Goal: Information Seeking & Learning: Learn about a topic

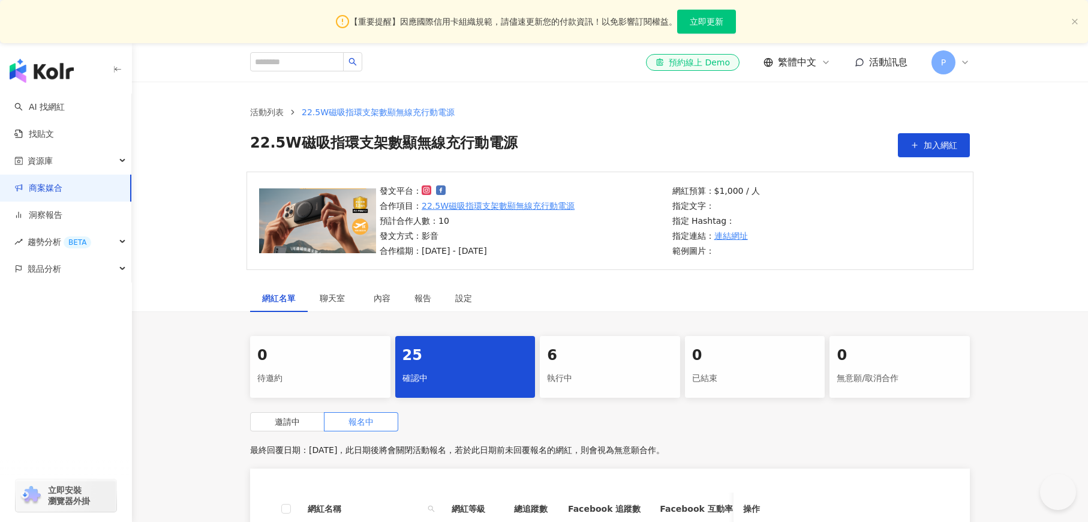
click at [53, 188] on link "商案媒合" at bounding box center [38, 188] width 48 height 12
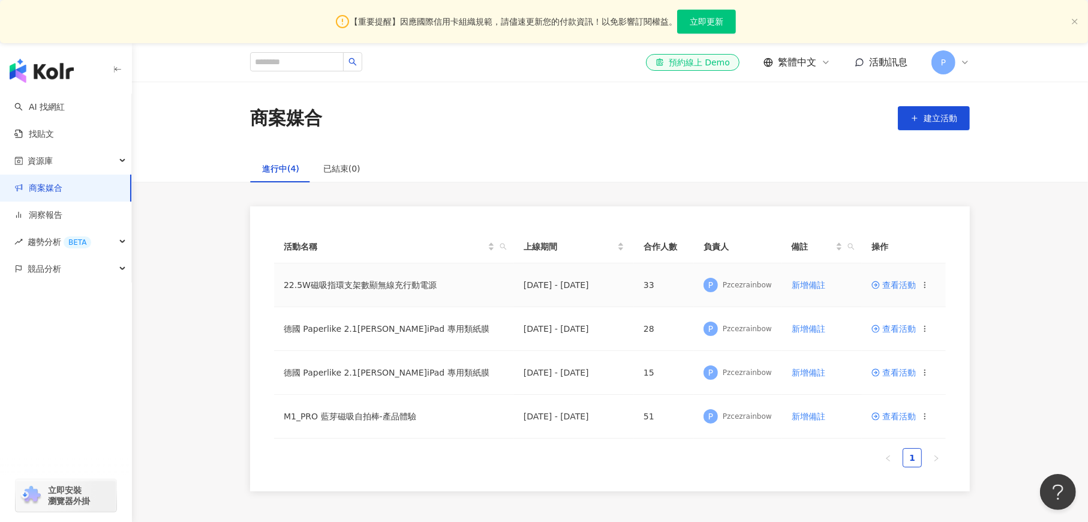
click at [900, 283] on span "查看活動" at bounding box center [894, 285] width 44 height 8
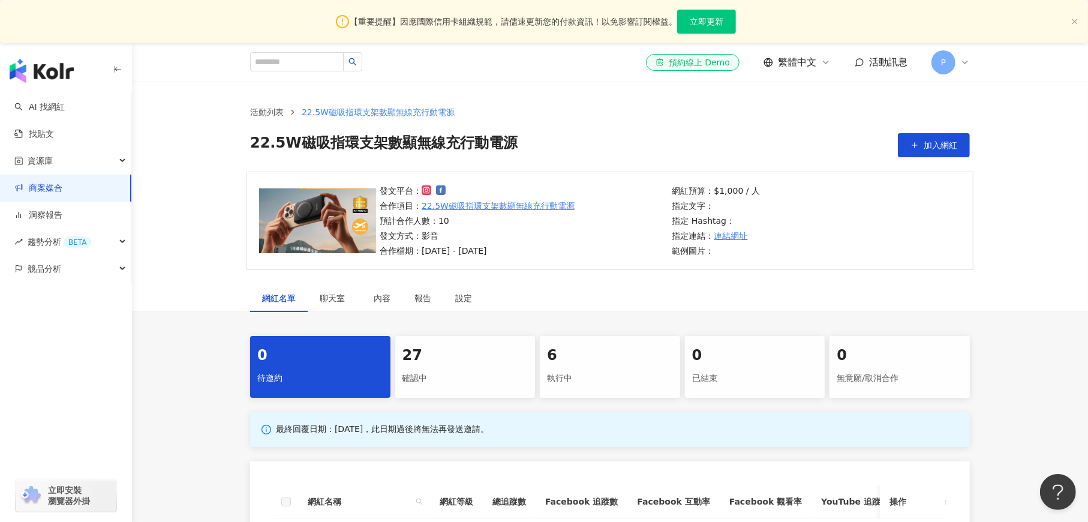
scroll to position [180, 0]
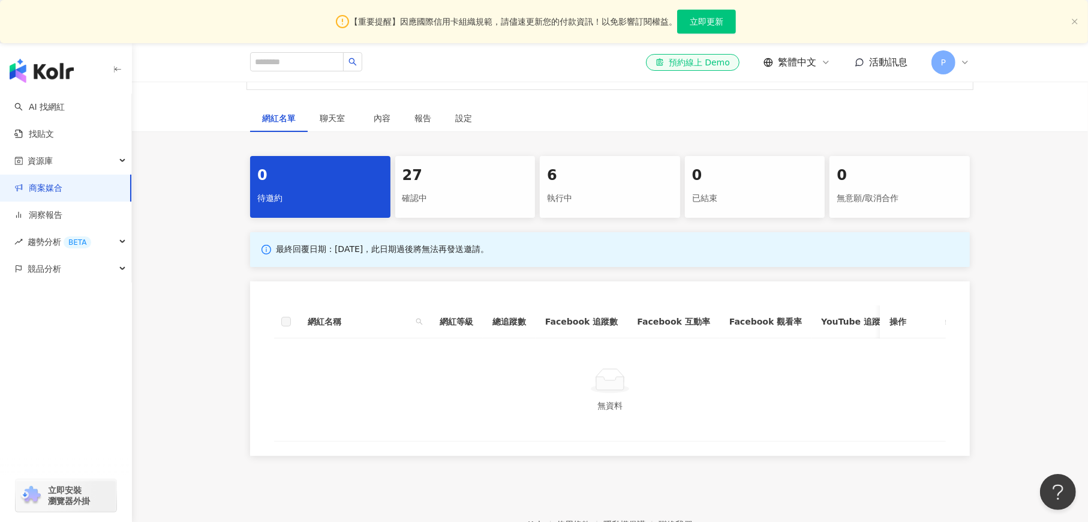
click at [455, 177] on div "27" at bounding box center [466, 176] width 126 height 20
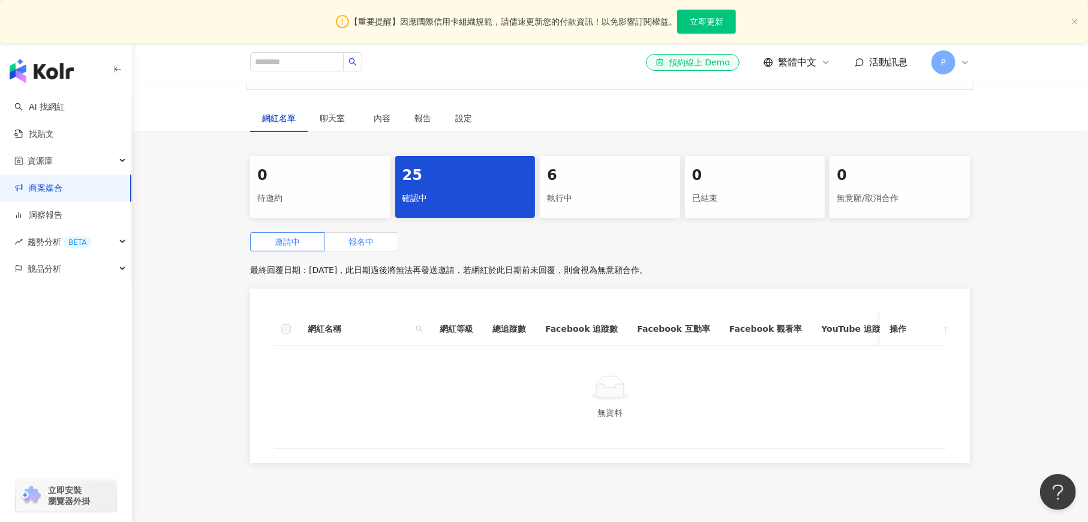
click at [362, 245] on span "報名中" at bounding box center [361, 242] width 25 height 10
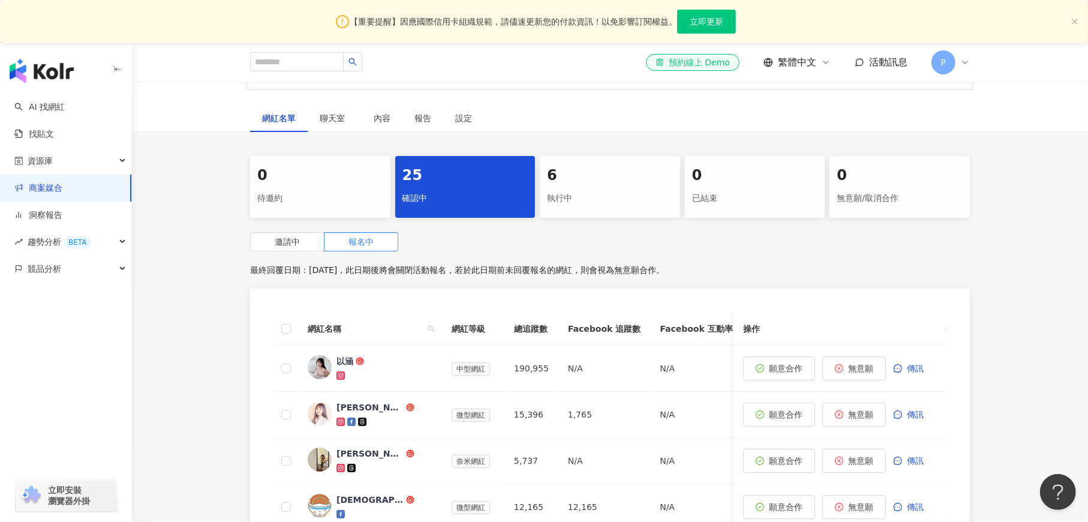
scroll to position [360, 0]
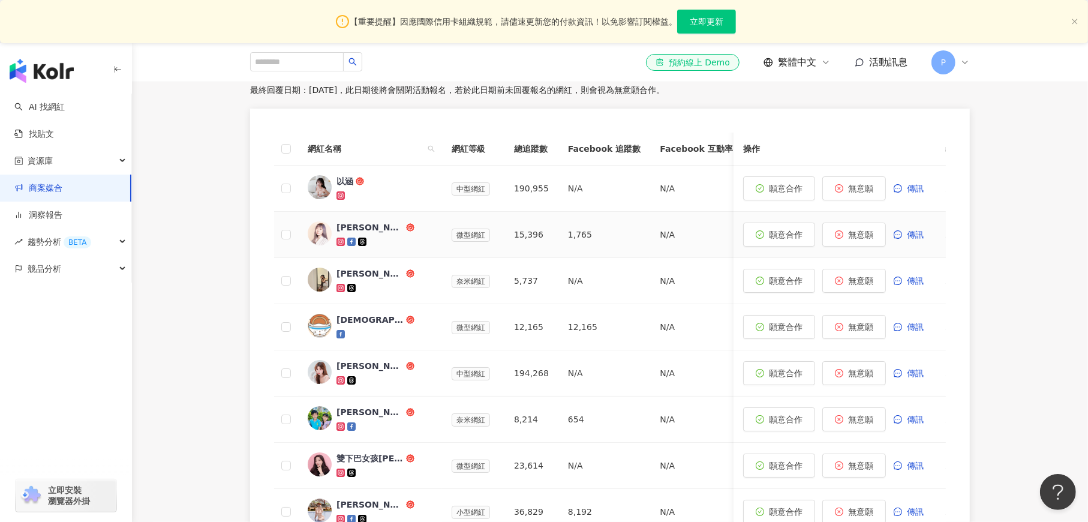
click at [352, 232] on div "黃靜靜Ivy" at bounding box center [370, 227] width 67 height 12
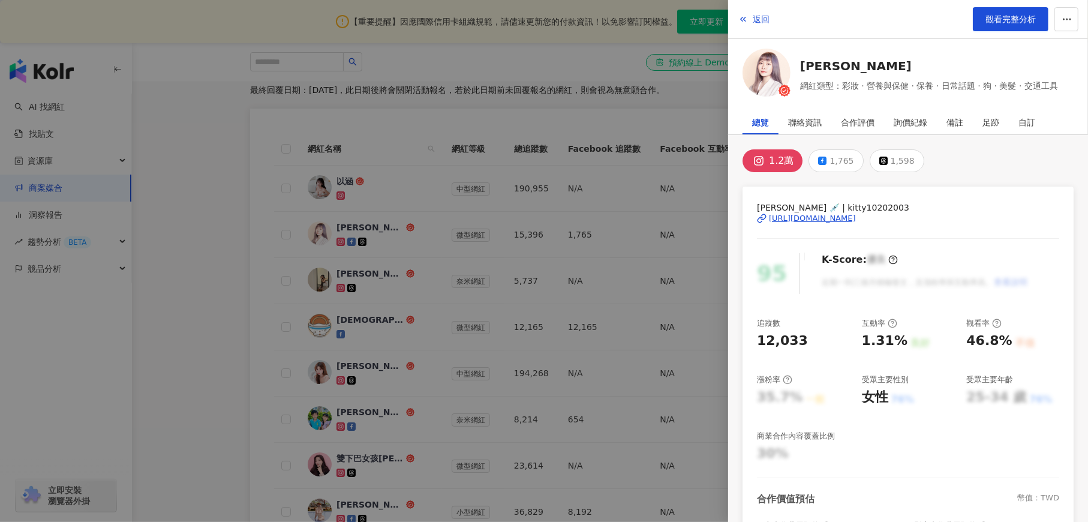
click at [830, 218] on div "https://www.instagram.com/kitty10202003/" at bounding box center [812, 218] width 87 height 11
click at [254, 255] on div at bounding box center [544, 261] width 1088 height 522
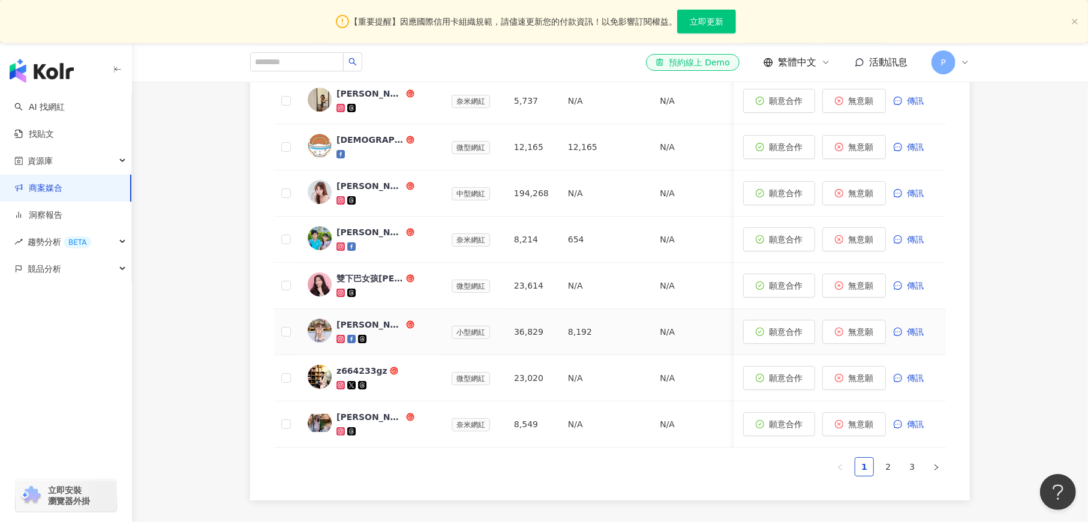
scroll to position [667, 0]
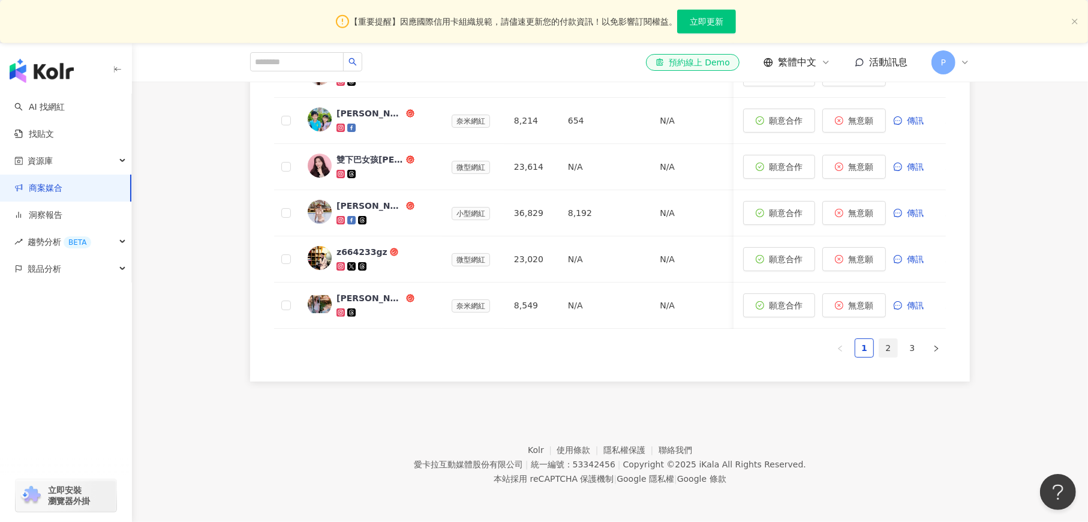
click at [889, 348] on link "2" at bounding box center [888, 348] width 18 height 18
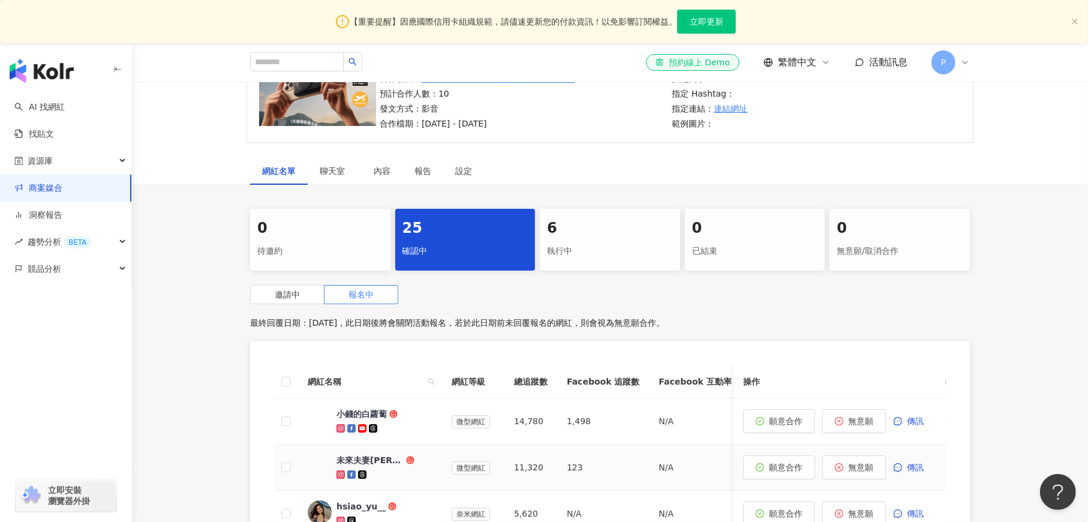
scroll to position [0, 0]
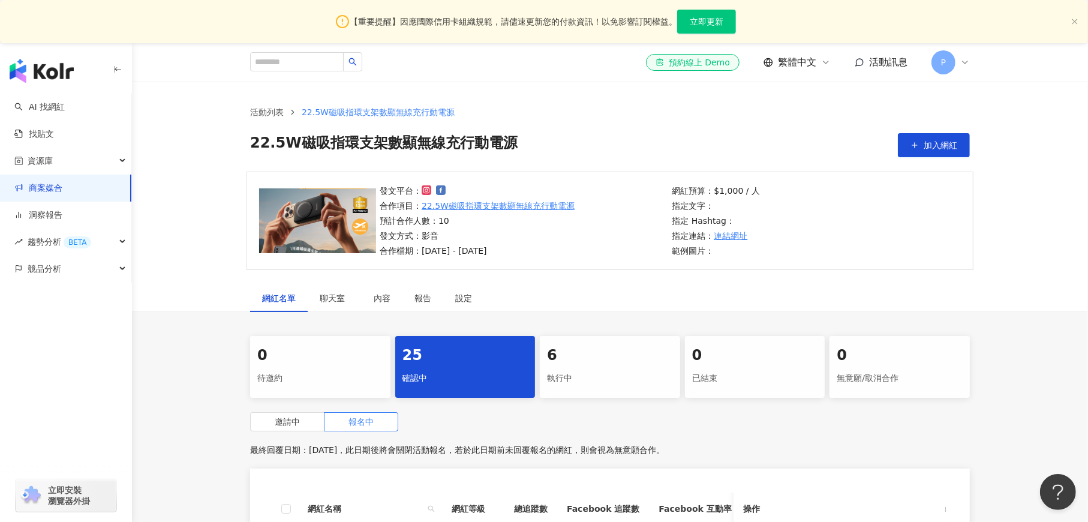
click at [599, 364] on div "6" at bounding box center [610, 356] width 126 height 20
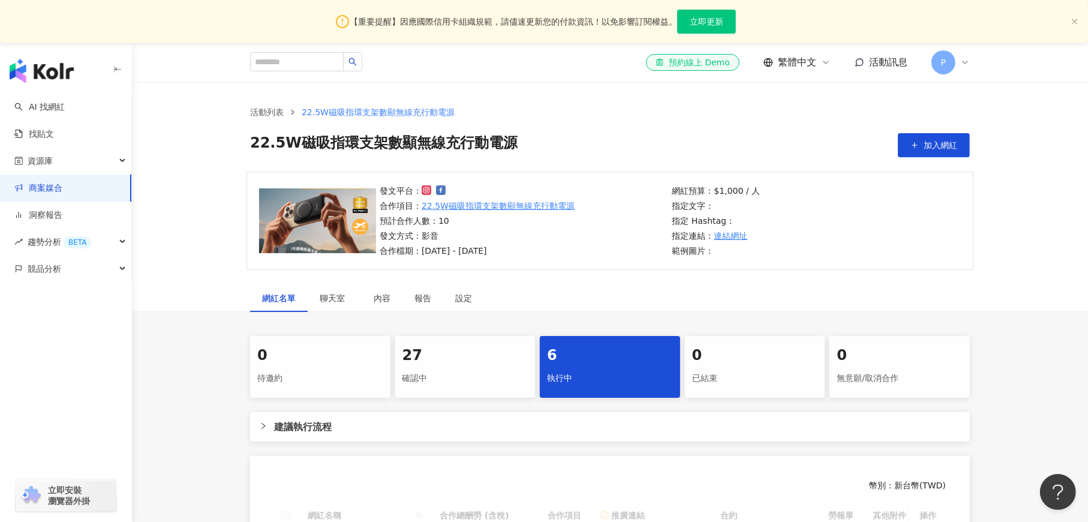
scroll to position [180, 0]
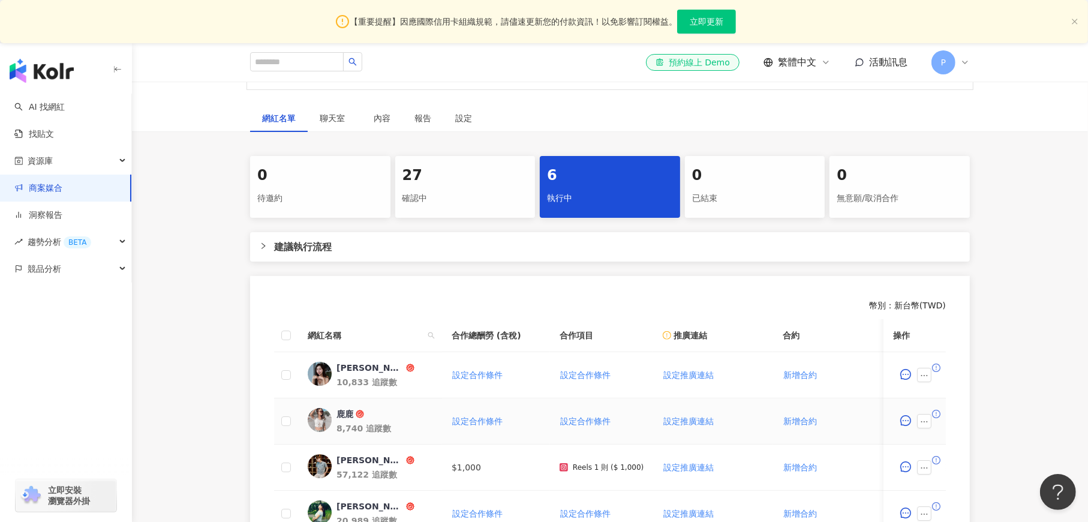
click at [346, 416] on div "鹿鹿" at bounding box center [345, 414] width 17 height 12
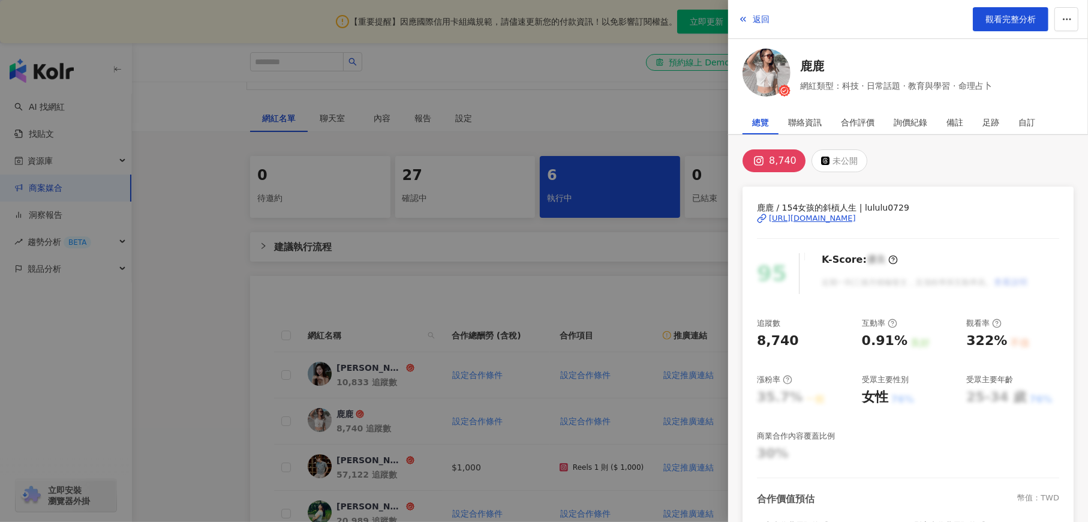
click at [195, 382] on div at bounding box center [544, 261] width 1088 height 522
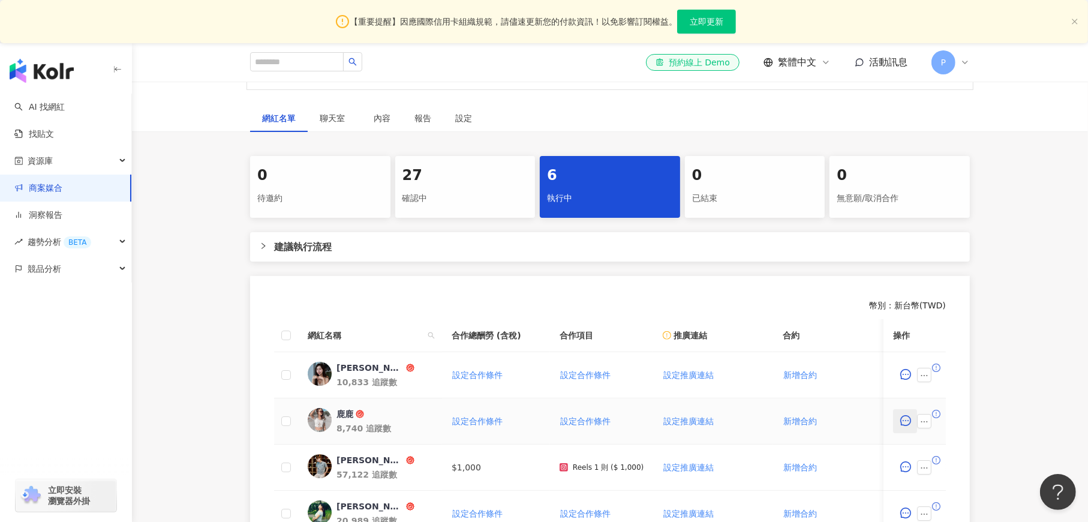
click at [909, 422] on icon "message" at bounding box center [905, 420] width 11 height 11
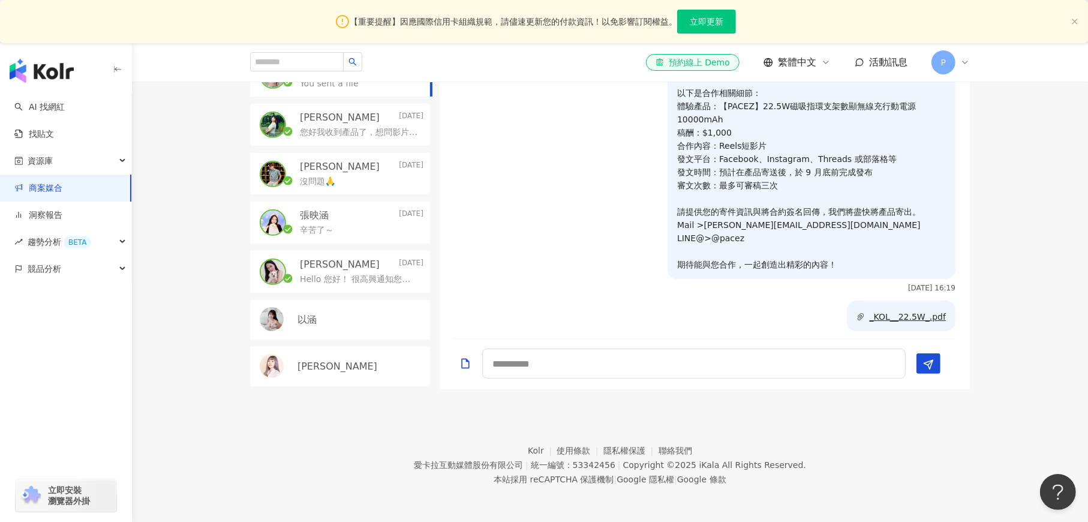
scroll to position [223, 0]
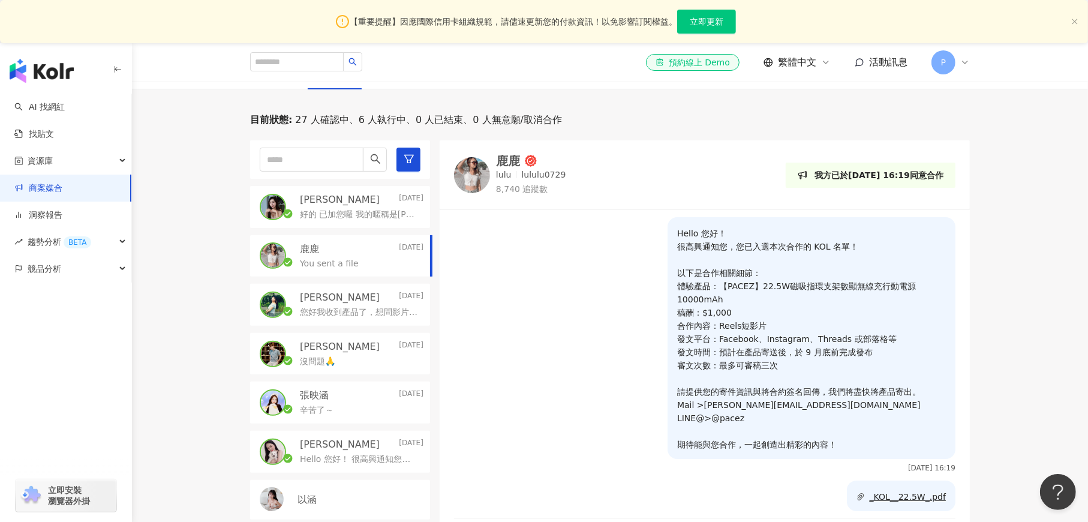
click at [505, 163] on div "鹿鹿" at bounding box center [508, 161] width 24 height 12
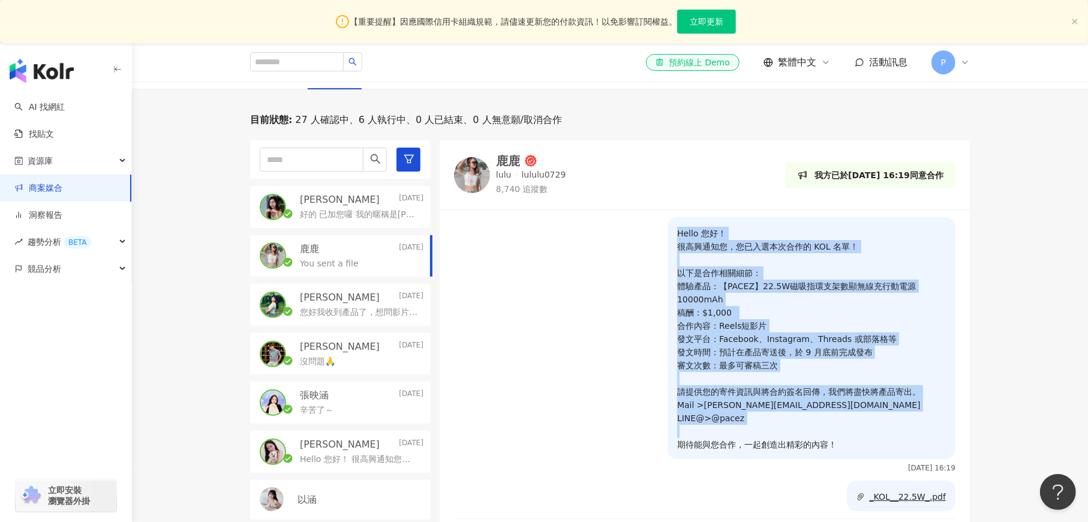
drag, startPoint x: 672, startPoint y: 231, endPoint x: 840, endPoint y: 446, distance: 272.3
click at [840, 446] on p "Hello 您好！ 很高興通知您，您已入選本次合作的 KOL 名單！ 以下是合作相關細節： 體驗產品：【PACEZ】22.5W磁吸指環支架數顯無線充行動電源1…" at bounding box center [811, 339] width 269 height 224
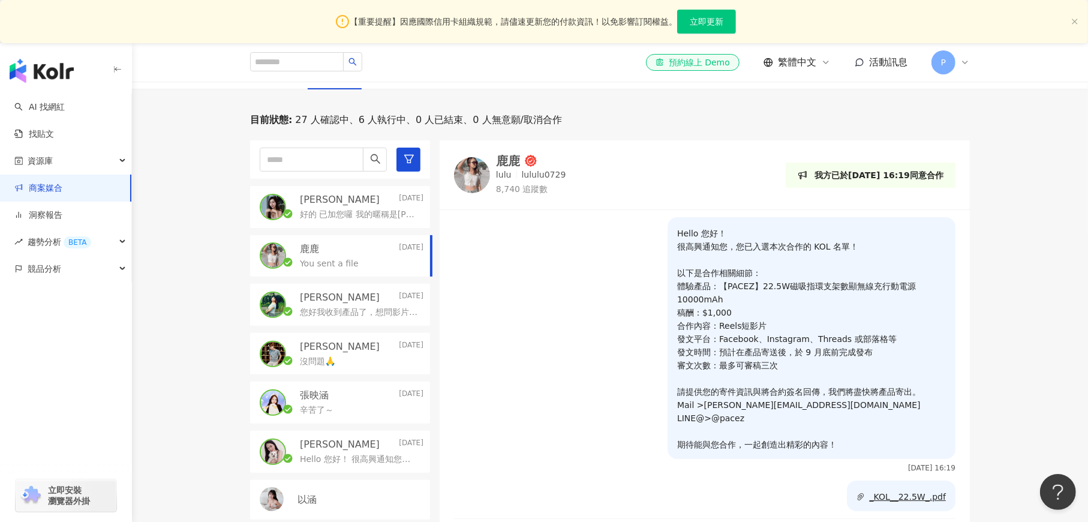
click at [345, 398] on div "張映涵 2025/8/27" at bounding box center [362, 395] width 124 height 13
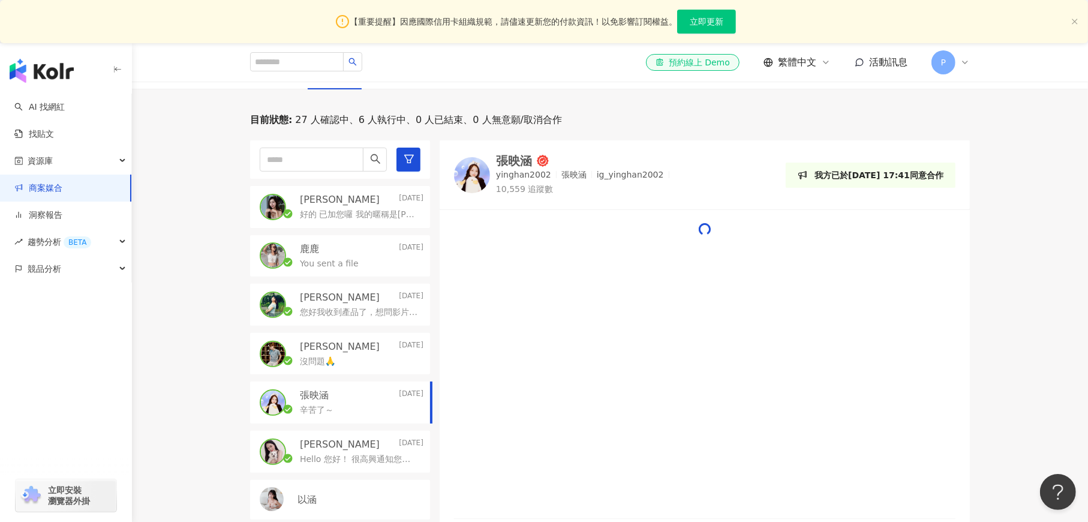
scroll to position [469, 0]
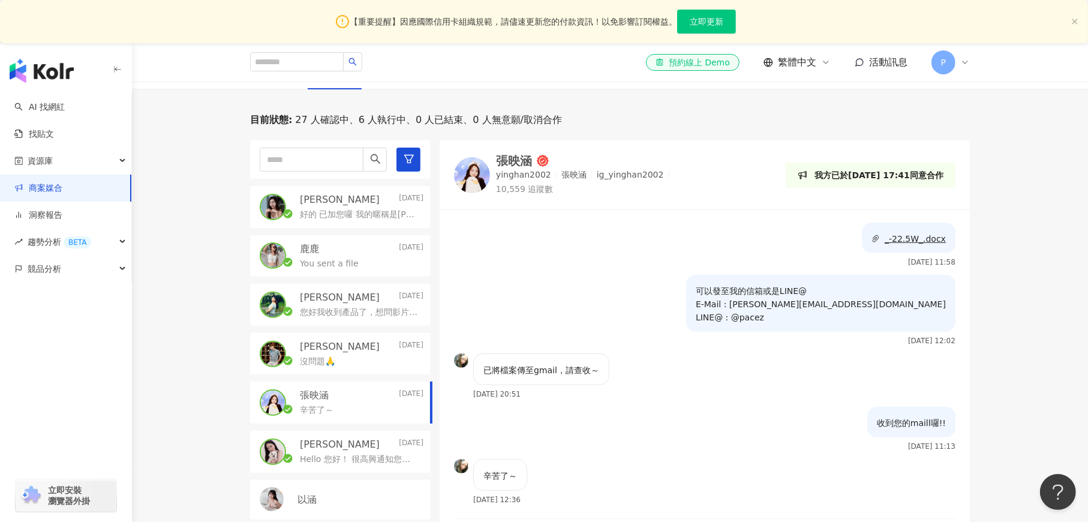
click at [513, 157] on div "張映涵" at bounding box center [514, 161] width 36 height 12
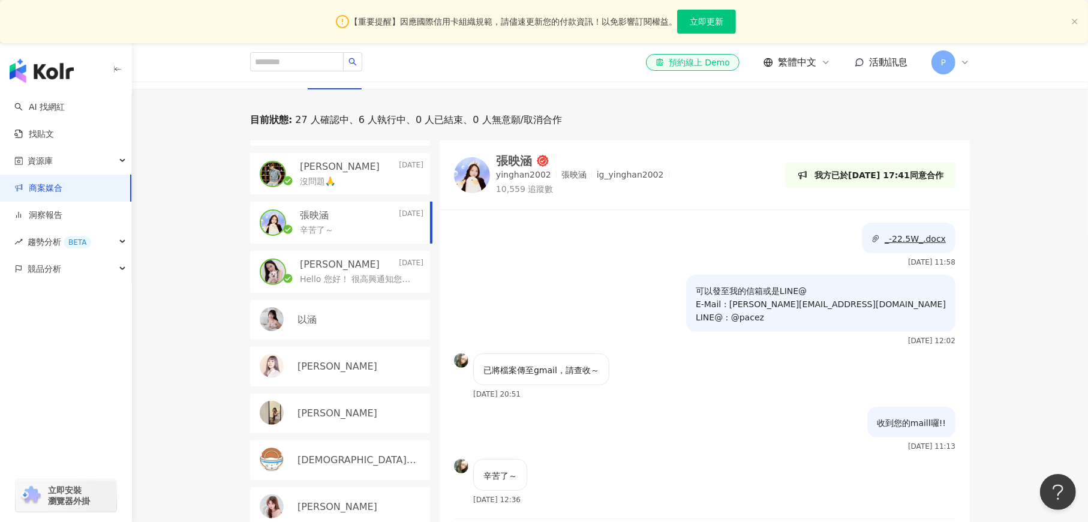
click at [361, 274] on p "Hello 您好！ 很高興通知您，您已入選本次合作的 KOL 名單！ 以下是合作相關細節： 體驗產品：【PACEZ】22.5W磁吸指環支架數顯無線充行動電源1…" at bounding box center [359, 280] width 119 height 12
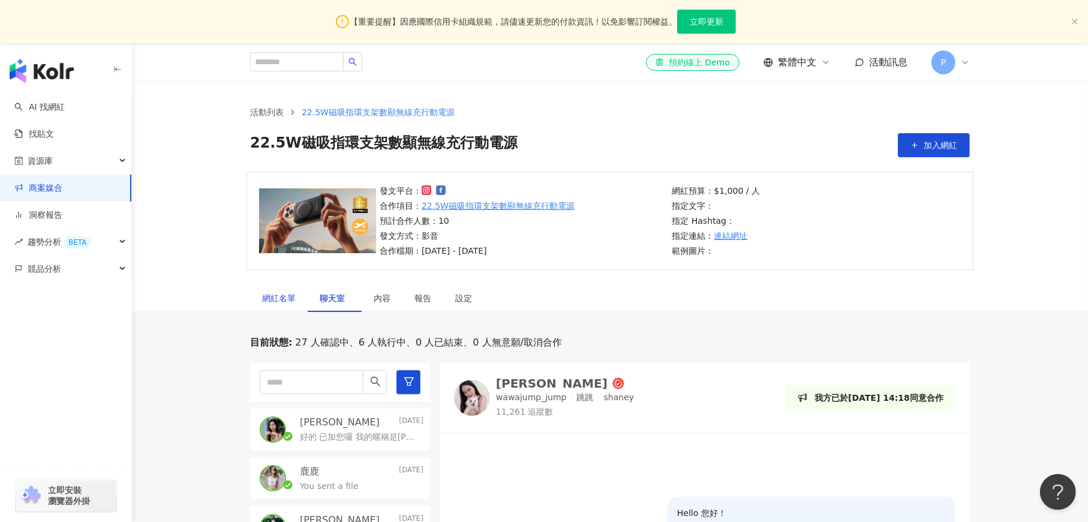
click at [265, 295] on div "網紅名單" at bounding box center [279, 298] width 34 height 13
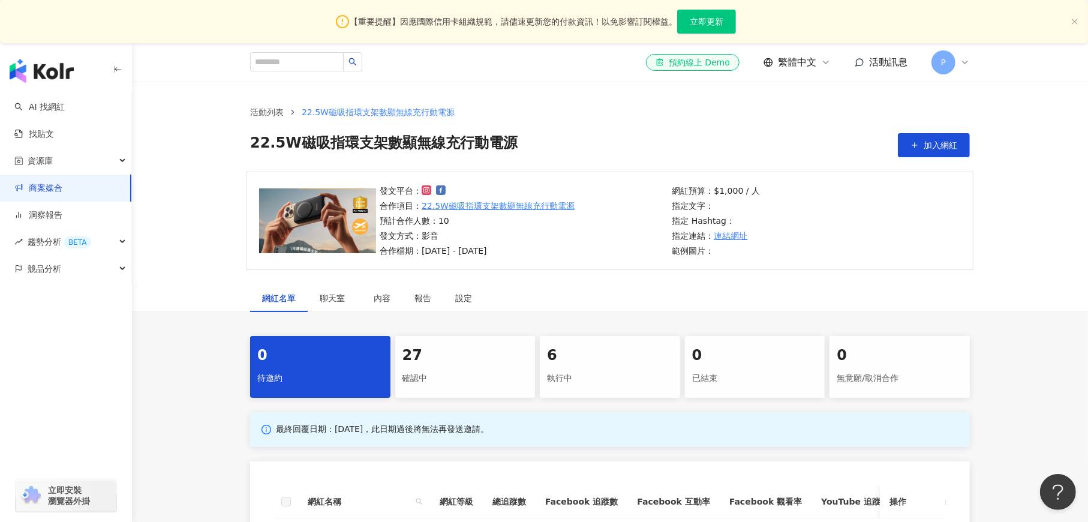
click at [476, 359] on div "27" at bounding box center [466, 356] width 126 height 20
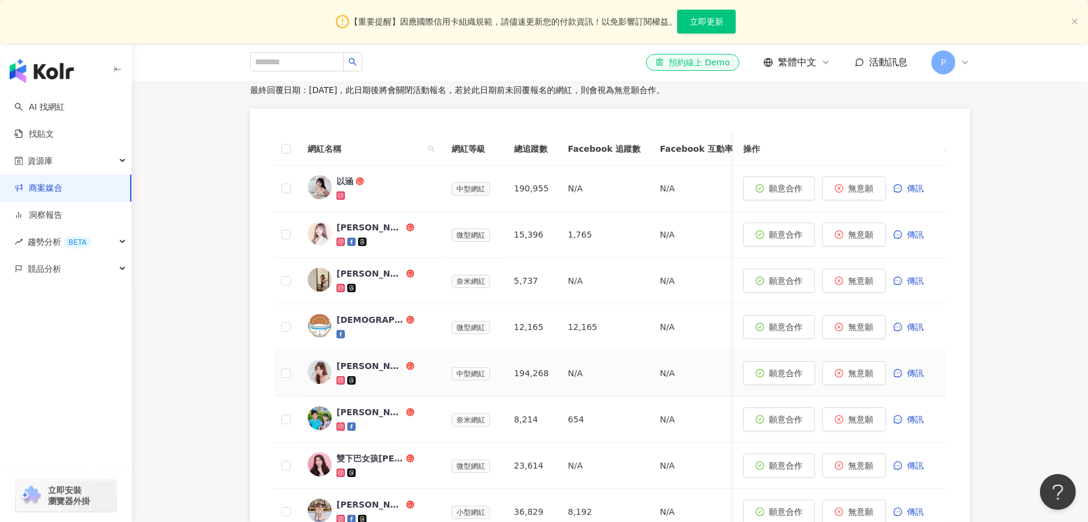
scroll to position [540, 0]
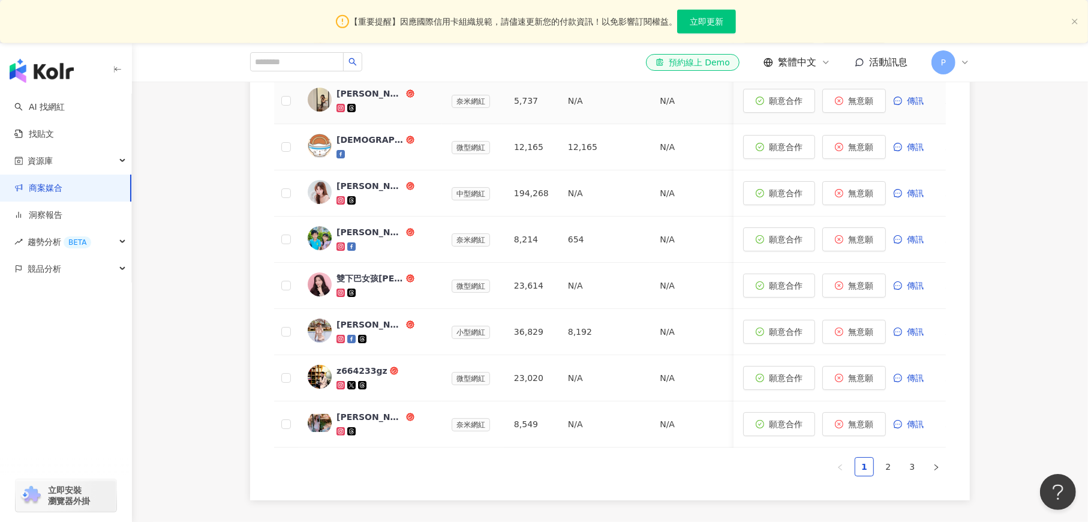
click at [323, 101] on img at bounding box center [320, 100] width 24 height 24
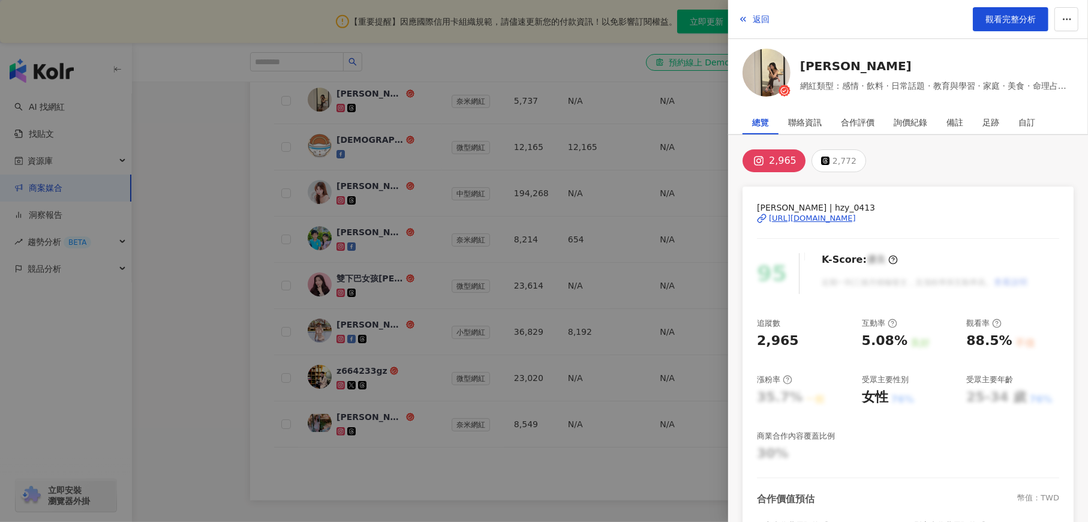
click at [844, 218] on div "https://www.instagram.com/hzy_0413/" at bounding box center [812, 218] width 87 height 11
click at [182, 172] on div at bounding box center [544, 261] width 1088 height 522
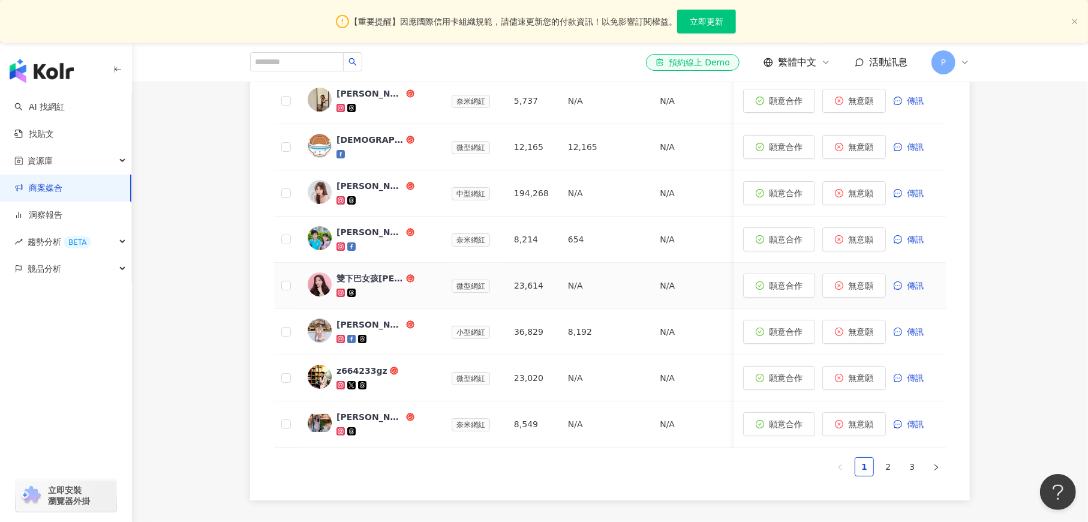
scroll to position [360, 0]
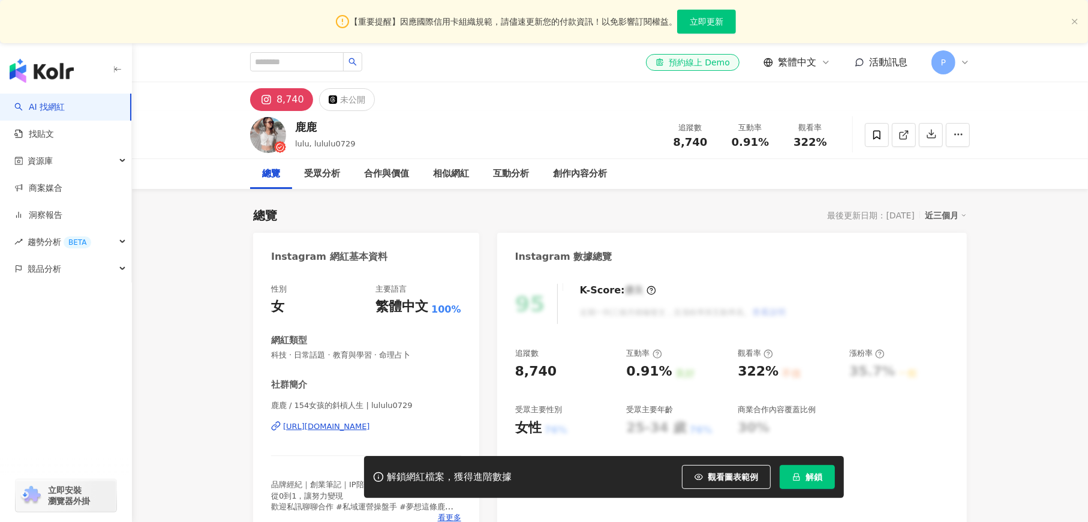
drag, startPoint x: 626, startPoint y: 194, endPoint x: 600, endPoint y: 212, distance: 31.9
click at [654, 362] on div "0.91%" at bounding box center [649, 371] width 46 height 19
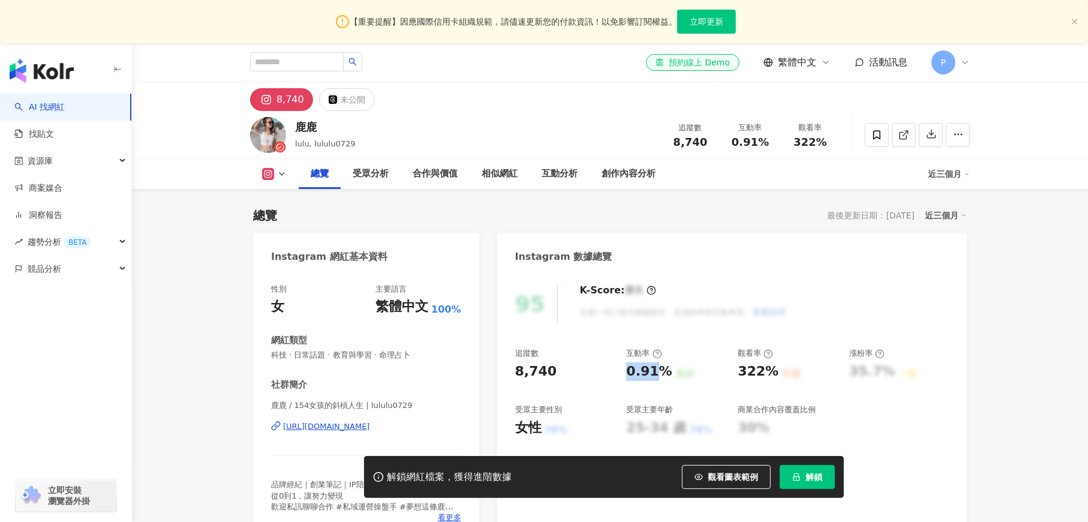
click at [370, 427] on div "[URL][DOMAIN_NAME]" at bounding box center [326, 426] width 87 height 11
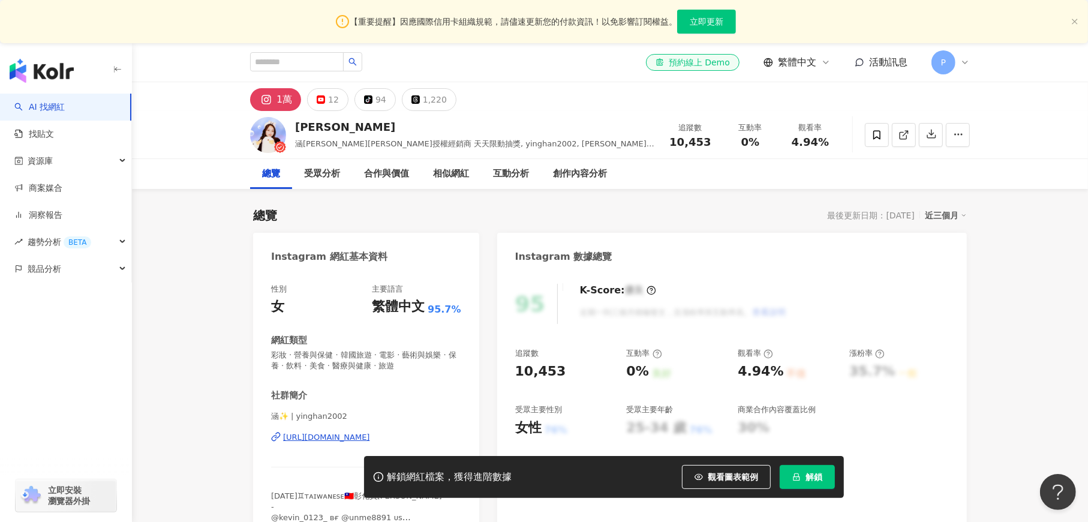
click at [370, 440] on div "https://www.instagram.com/yinghan2002/" at bounding box center [326, 437] width 87 height 11
